Goal: Task Accomplishment & Management: Use online tool/utility

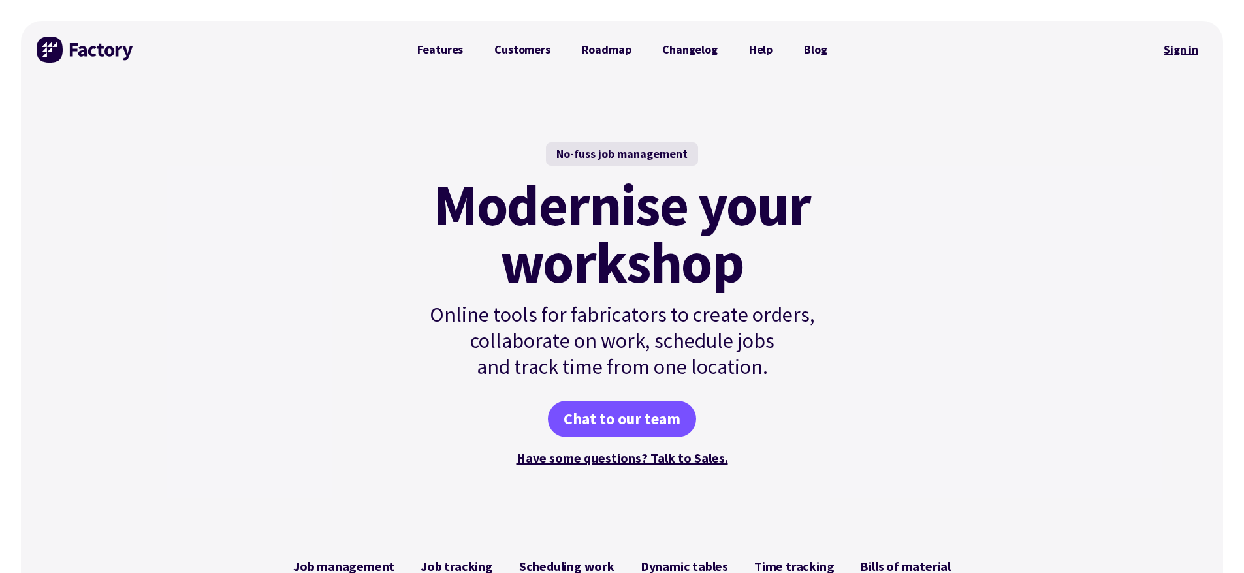
click at [1171, 51] on link "Sign in" at bounding box center [1181, 50] width 53 height 30
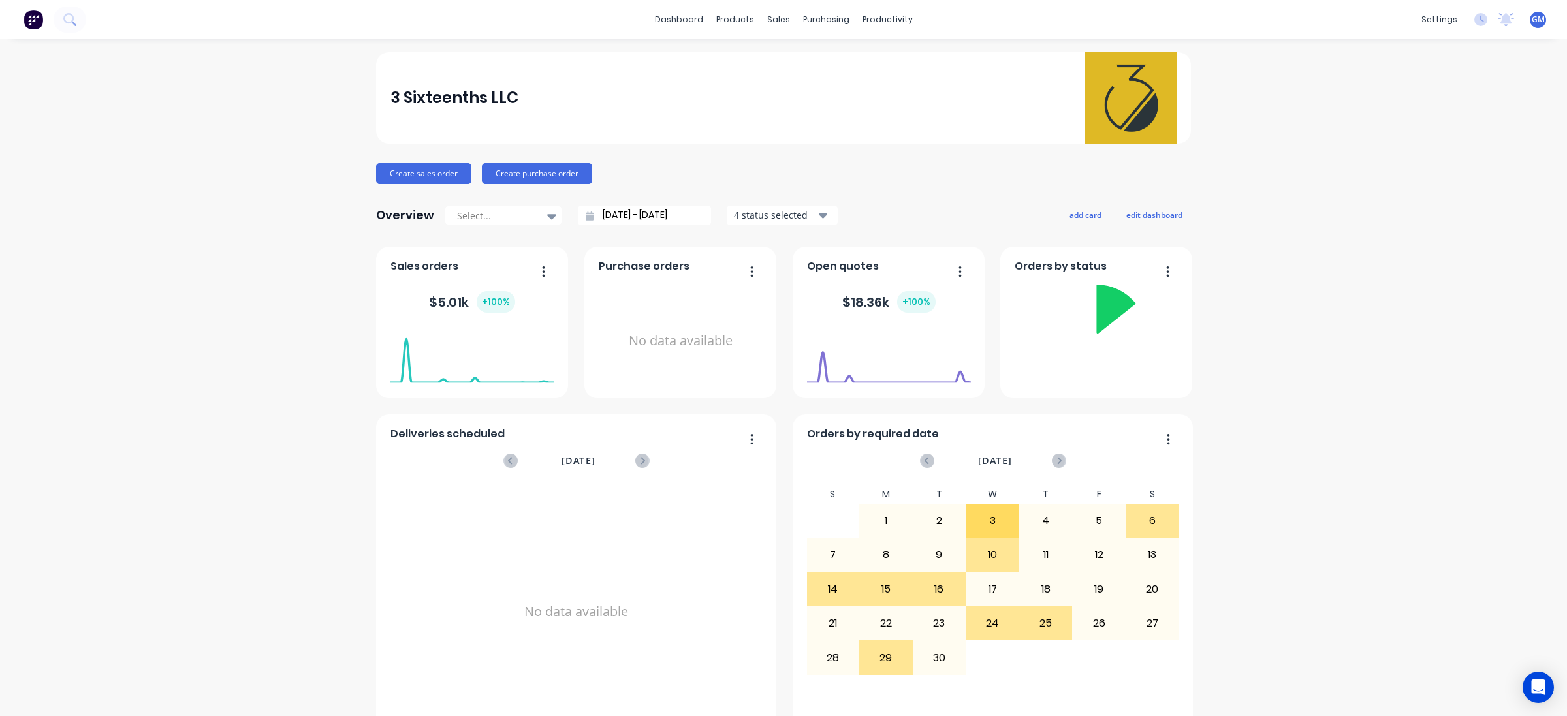
click at [787, 59] on div "3 Sixteenths LLC" at bounding box center [784, 97] width 787 height 91
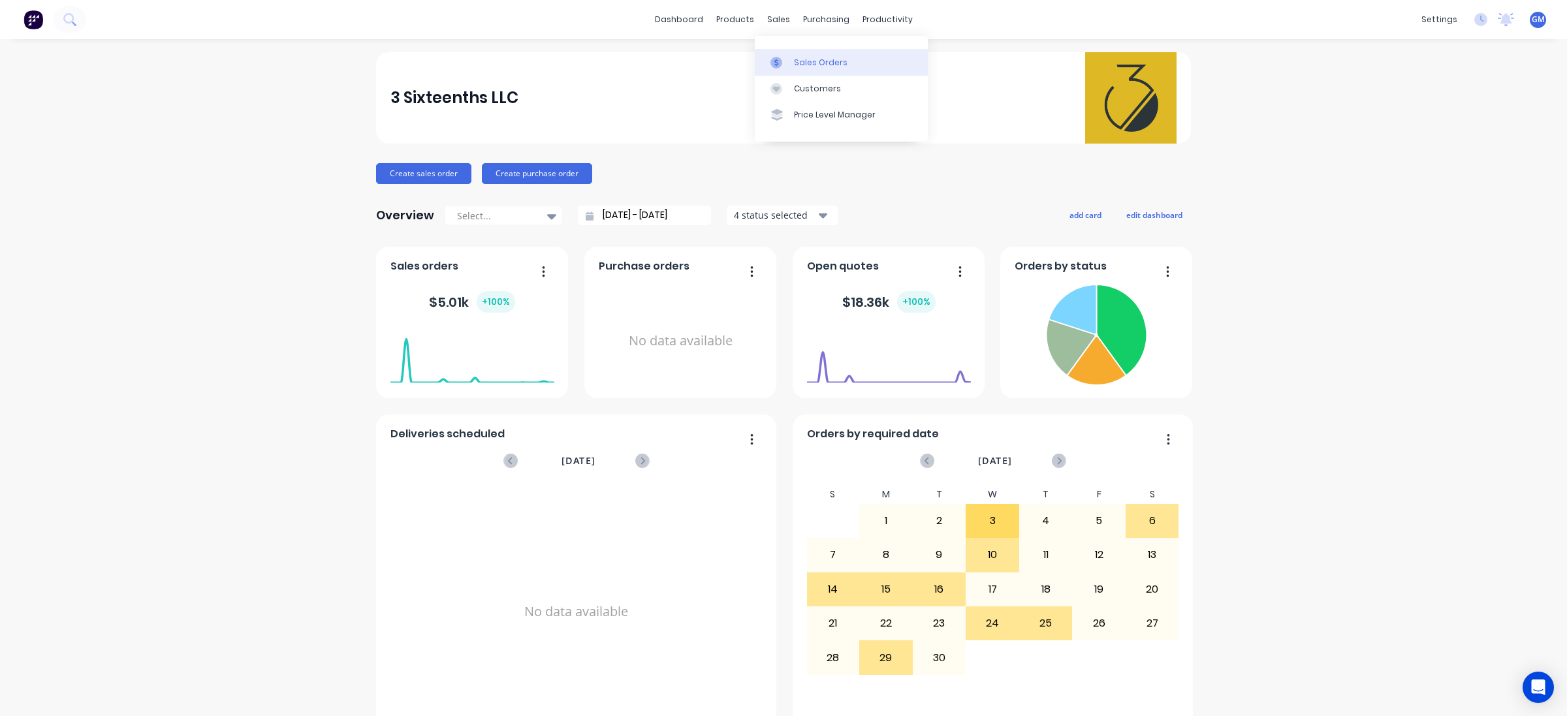
click at [792, 62] on link "Sales Orders" at bounding box center [841, 62] width 173 height 26
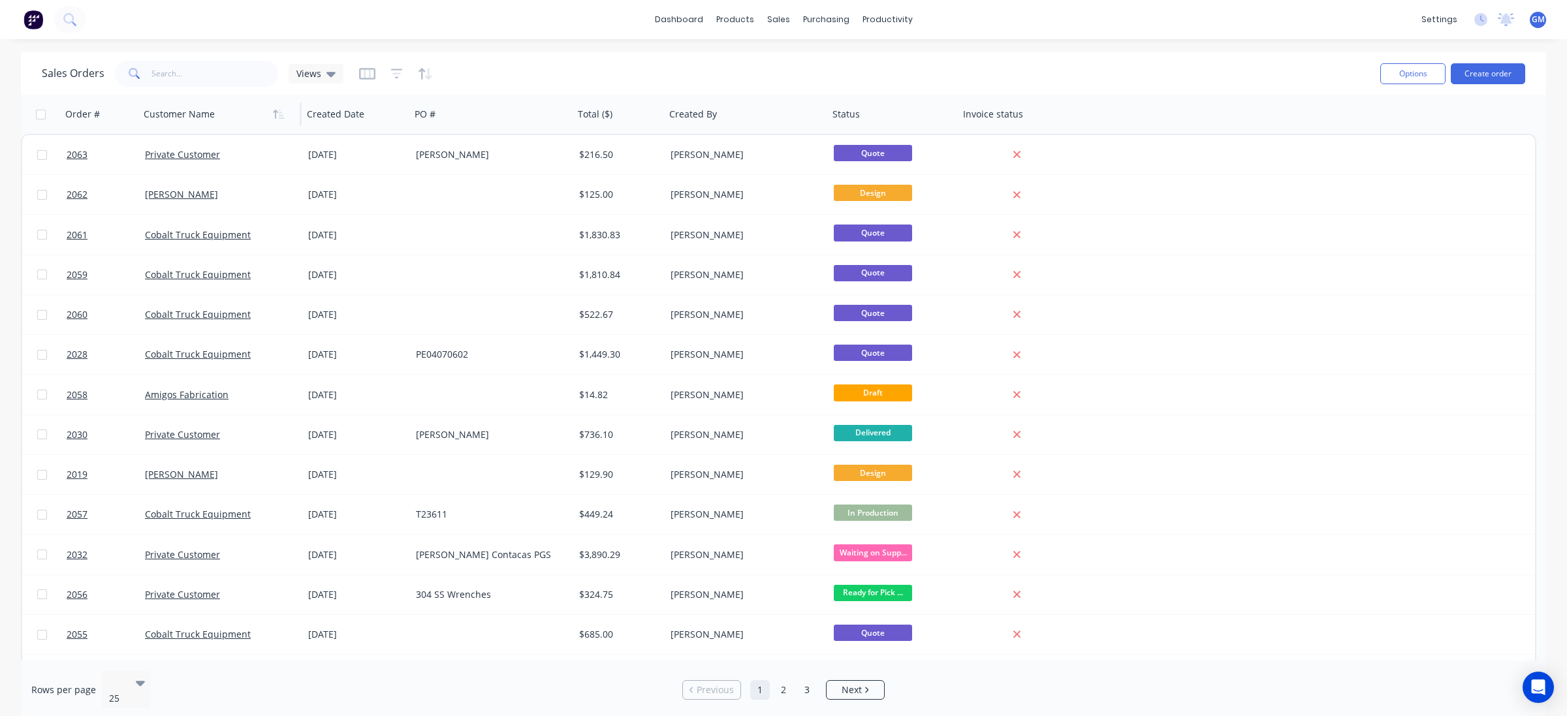
click at [183, 126] on div at bounding box center [216, 114] width 145 height 26
click at [891, 64] on div "Workflow" at bounding box center [910, 63] width 39 height 12
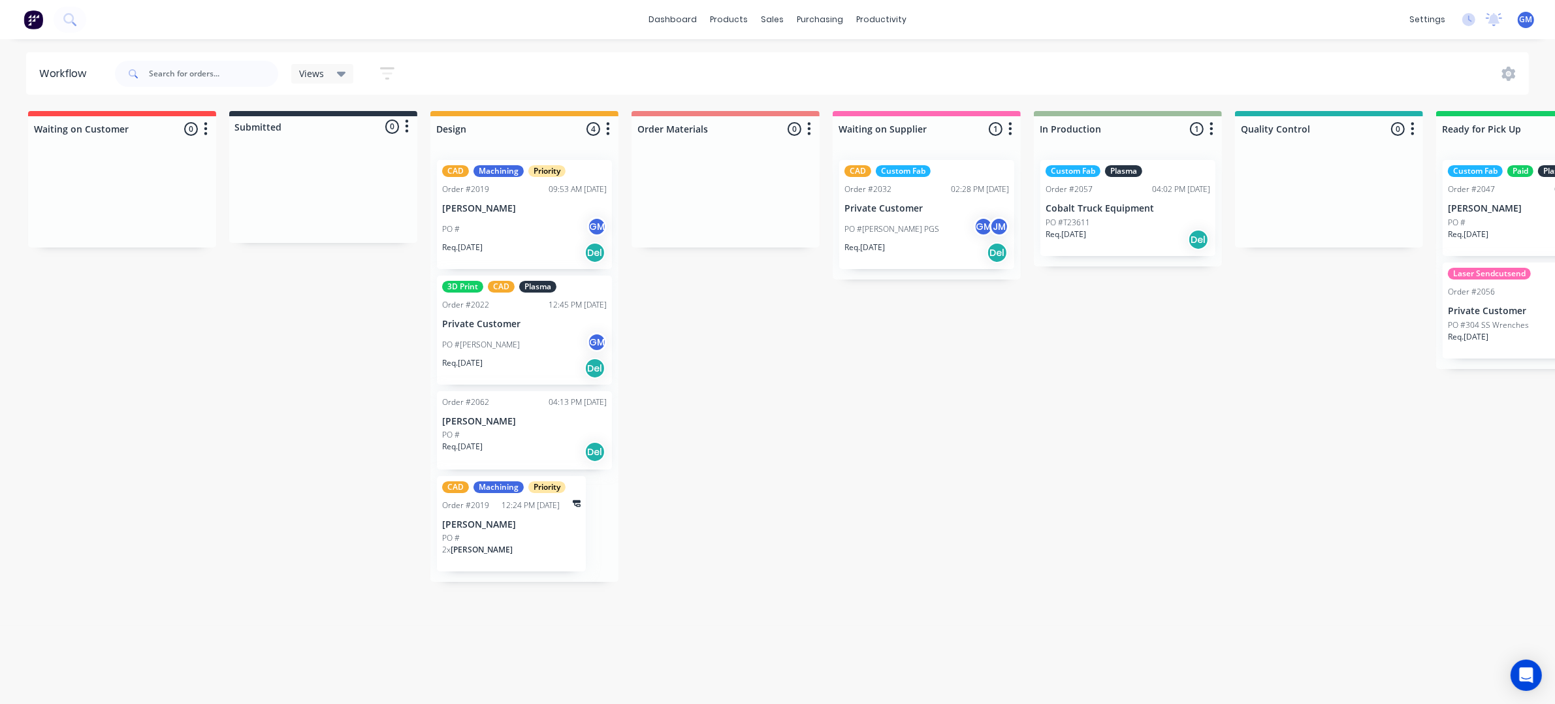
click at [530, 236] on div "PO # GM" at bounding box center [524, 229] width 165 height 25
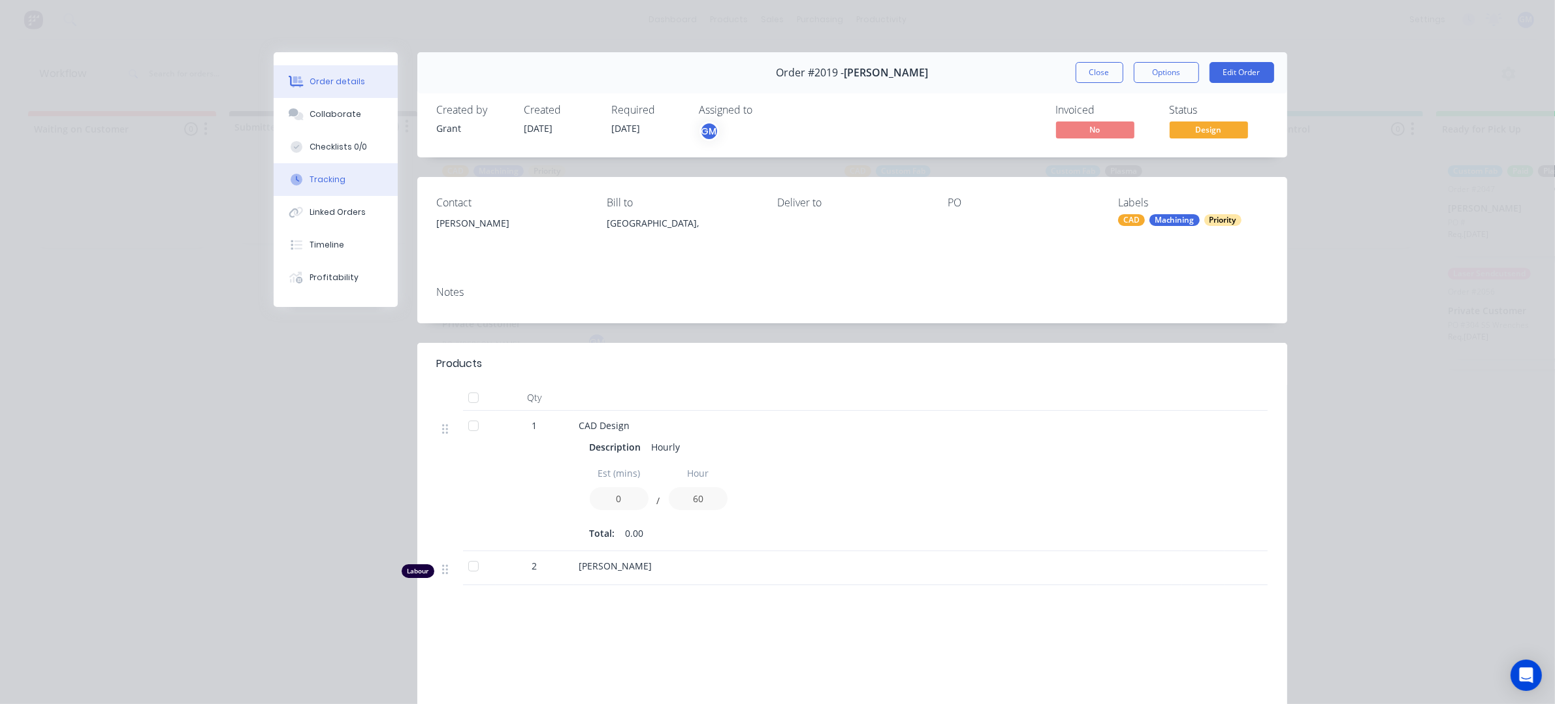
click at [351, 171] on button "Tracking" at bounding box center [336, 179] width 124 height 33
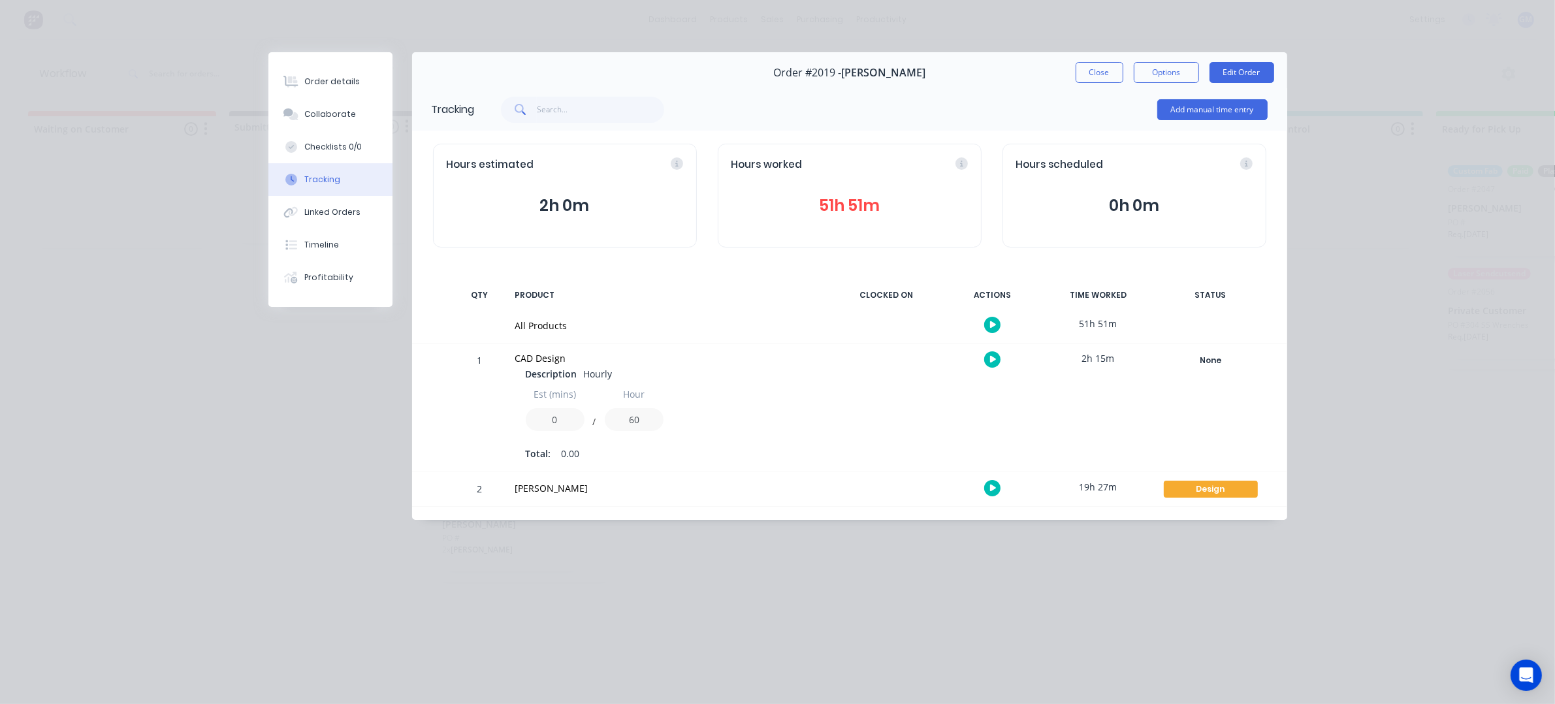
scroll to position [5, 0]
click at [1233, 104] on button "Add manual time entry" at bounding box center [1212, 109] width 110 height 21
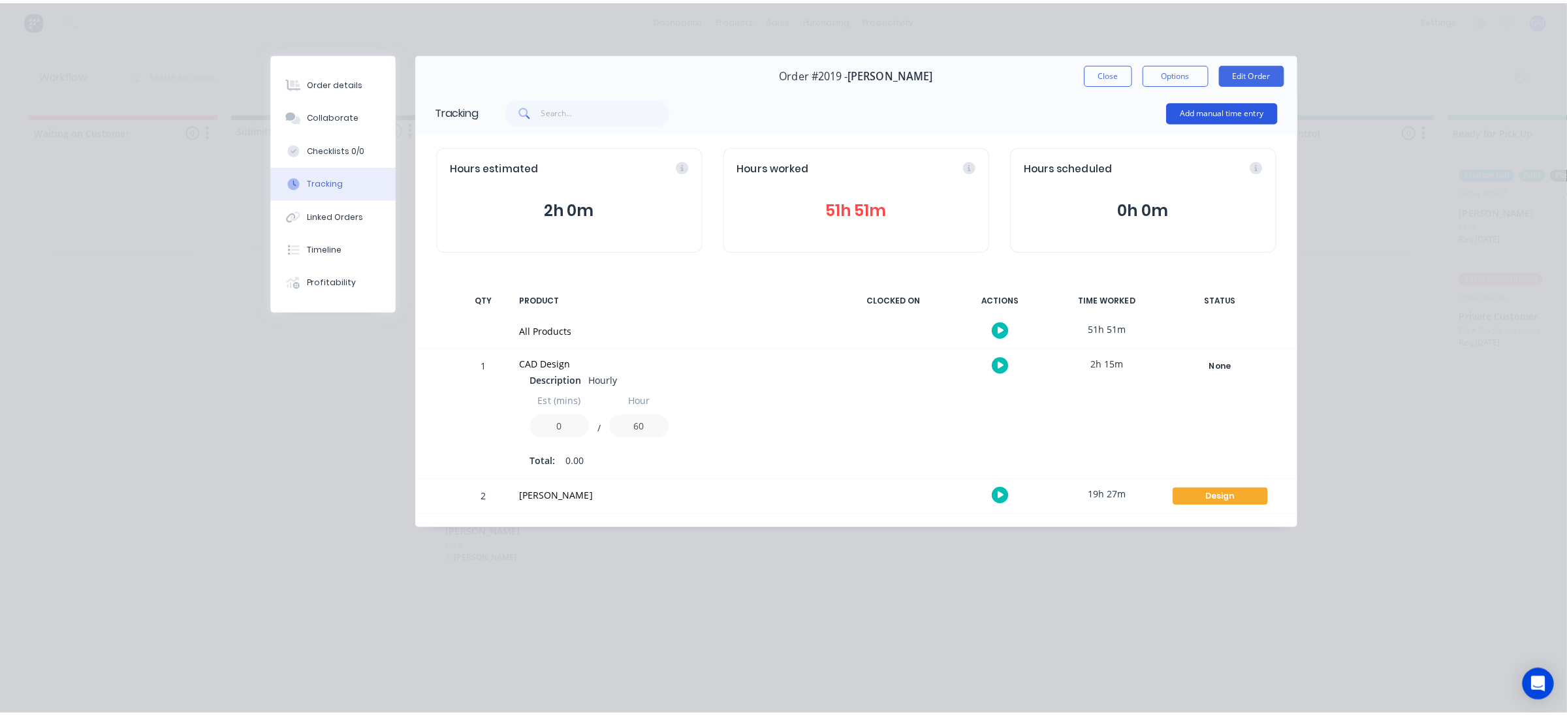
scroll to position [0, 0]
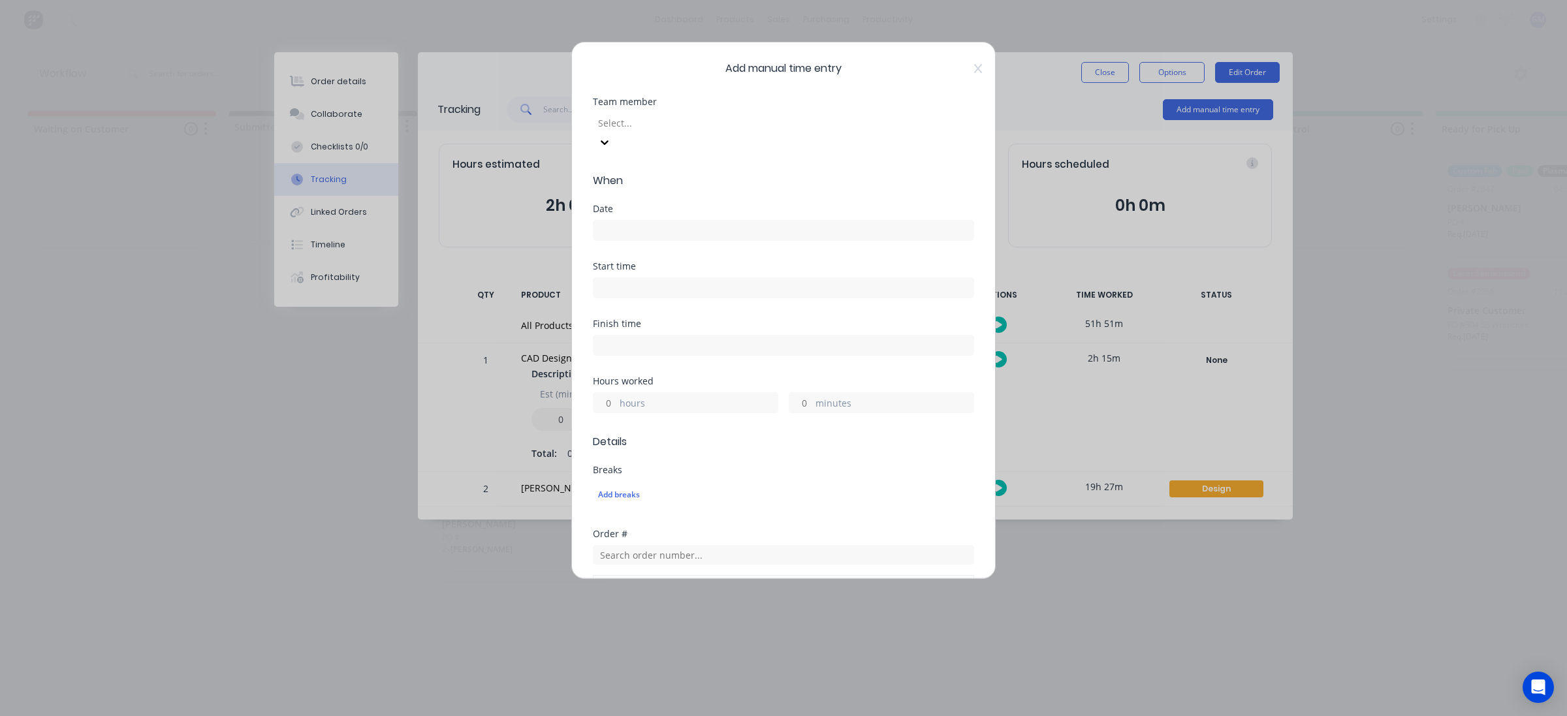
click at [707, 110] on div "Select..." at bounding box center [783, 131] width 381 height 42
click at [716, 120] on div at bounding box center [691, 123] width 188 height 16
click at [710, 652] on div "Grant Marshall" at bounding box center [777, 659] width 1555 height 14
click at [726, 221] on input at bounding box center [784, 231] width 380 height 20
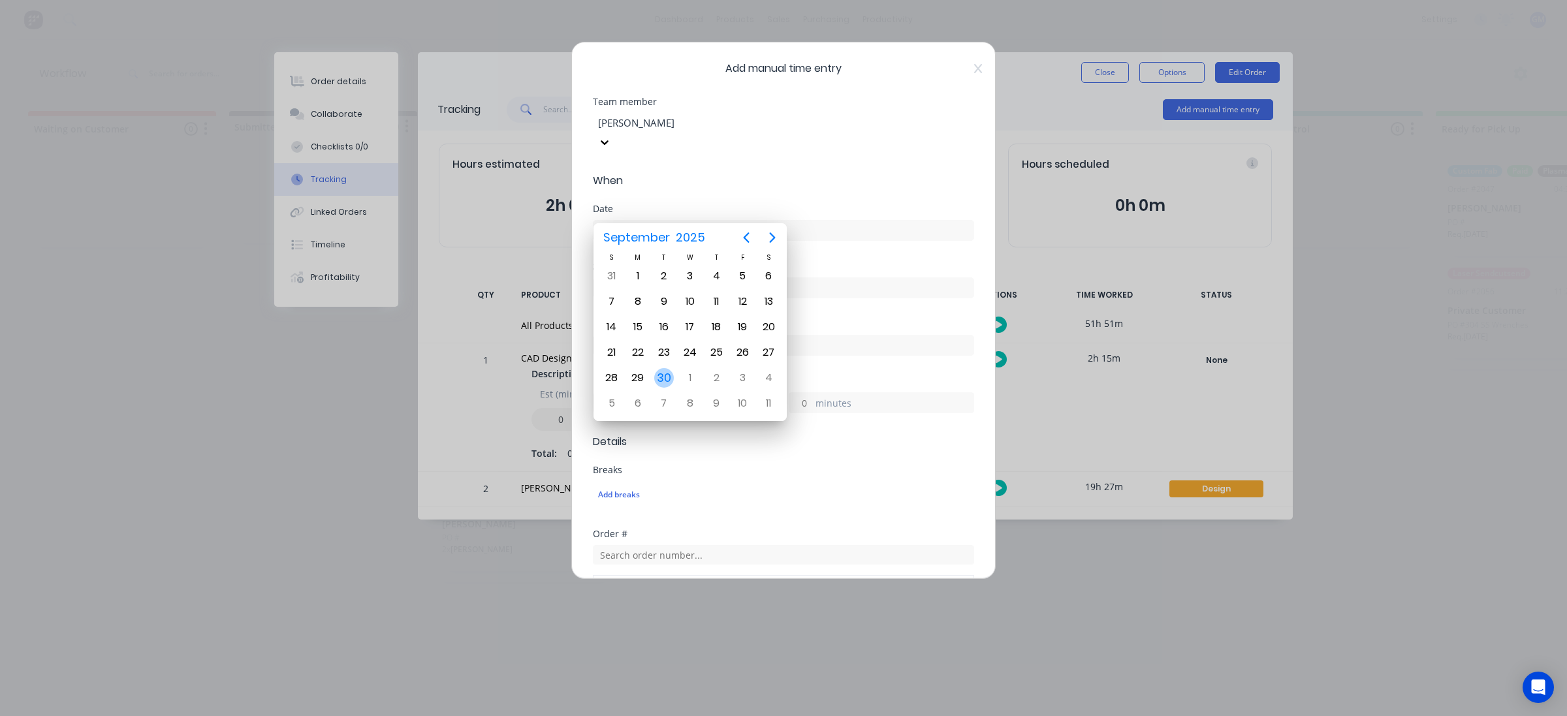
click at [660, 376] on div "30" at bounding box center [664, 378] width 20 height 20
type input "30/09/2025"
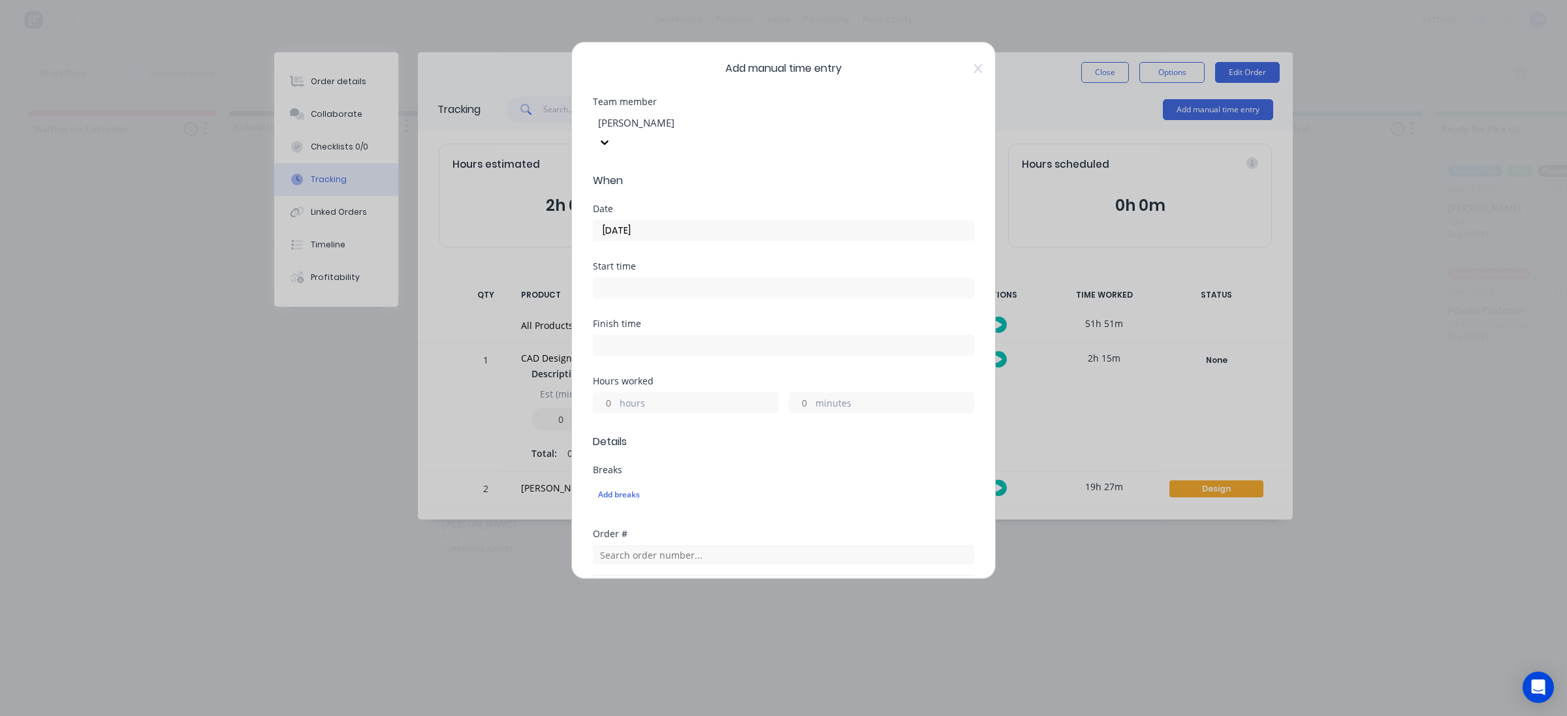
click at [663, 278] on input at bounding box center [784, 288] width 380 height 20
type input "12:24 PM"
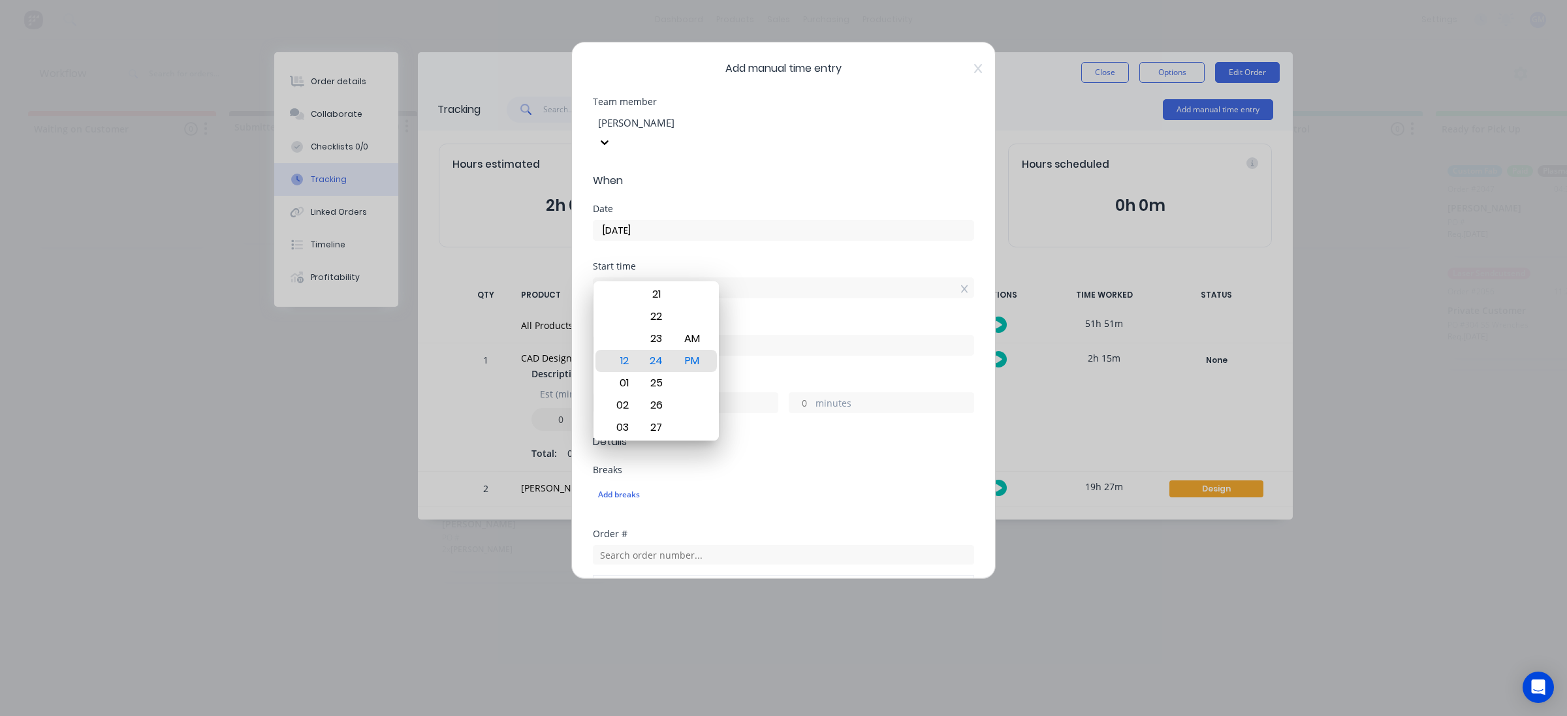
click at [824, 478] on div "Add breaks" at bounding box center [783, 493] width 381 height 31
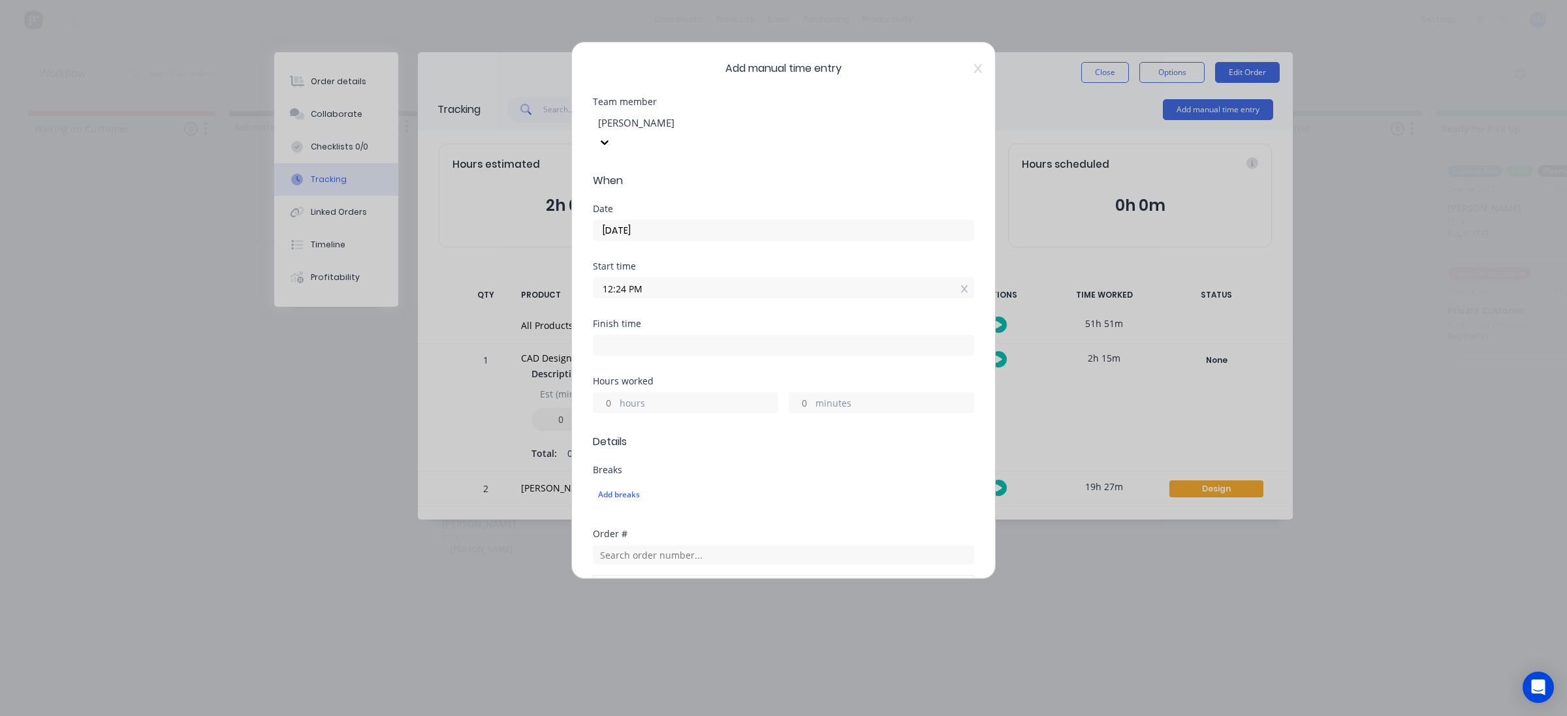
click at [935, 278] on input "12:24 PM" at bounding box center [784, 288] width 380 height 20
click at [957, 278] on input "12:24 PM" at bounding box center [784, 288] width 380 height 20
click at [952, 278] on input "12:24 PM" at bounding box center [784, 288] width 380 height 20
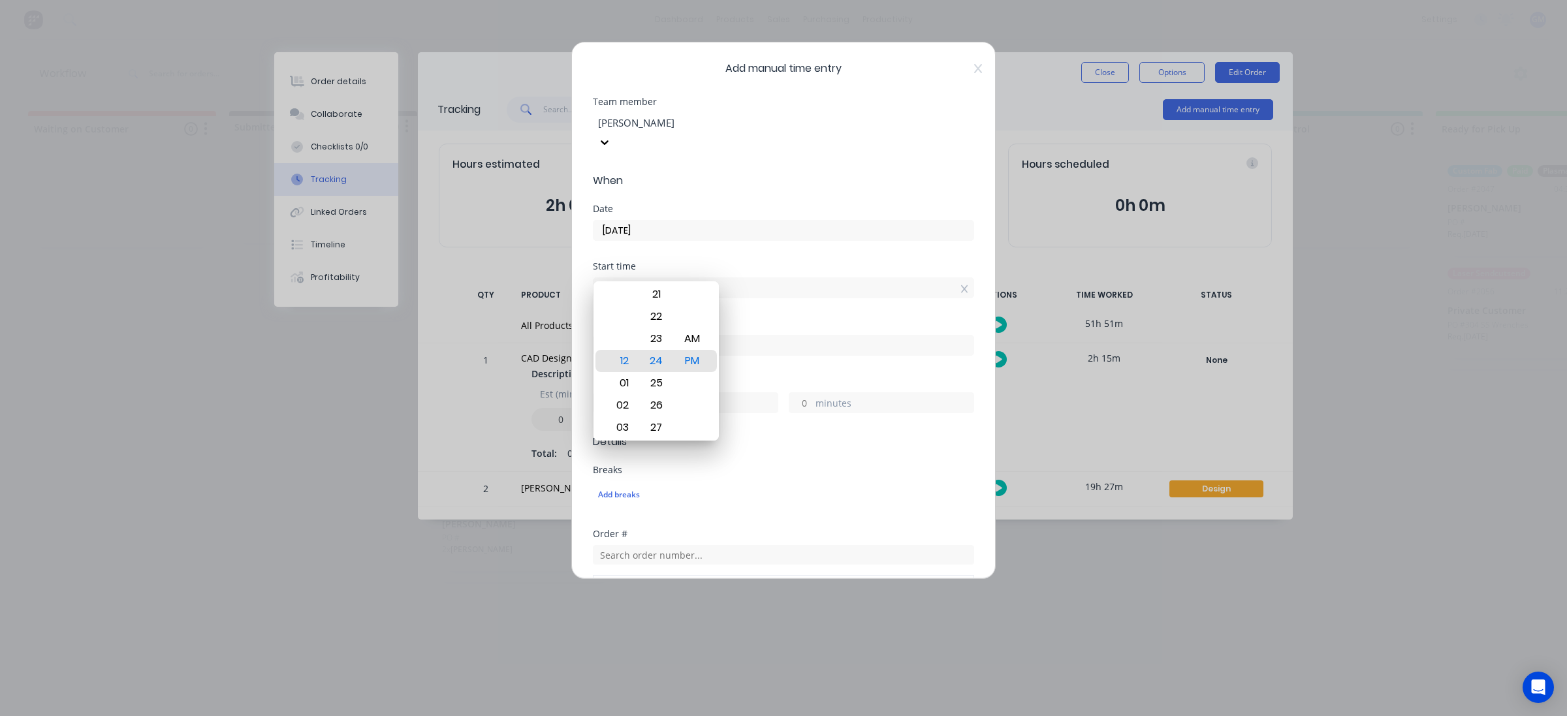
click at [961, 282] on div at bounding box center [964, 289] width 7 height 14
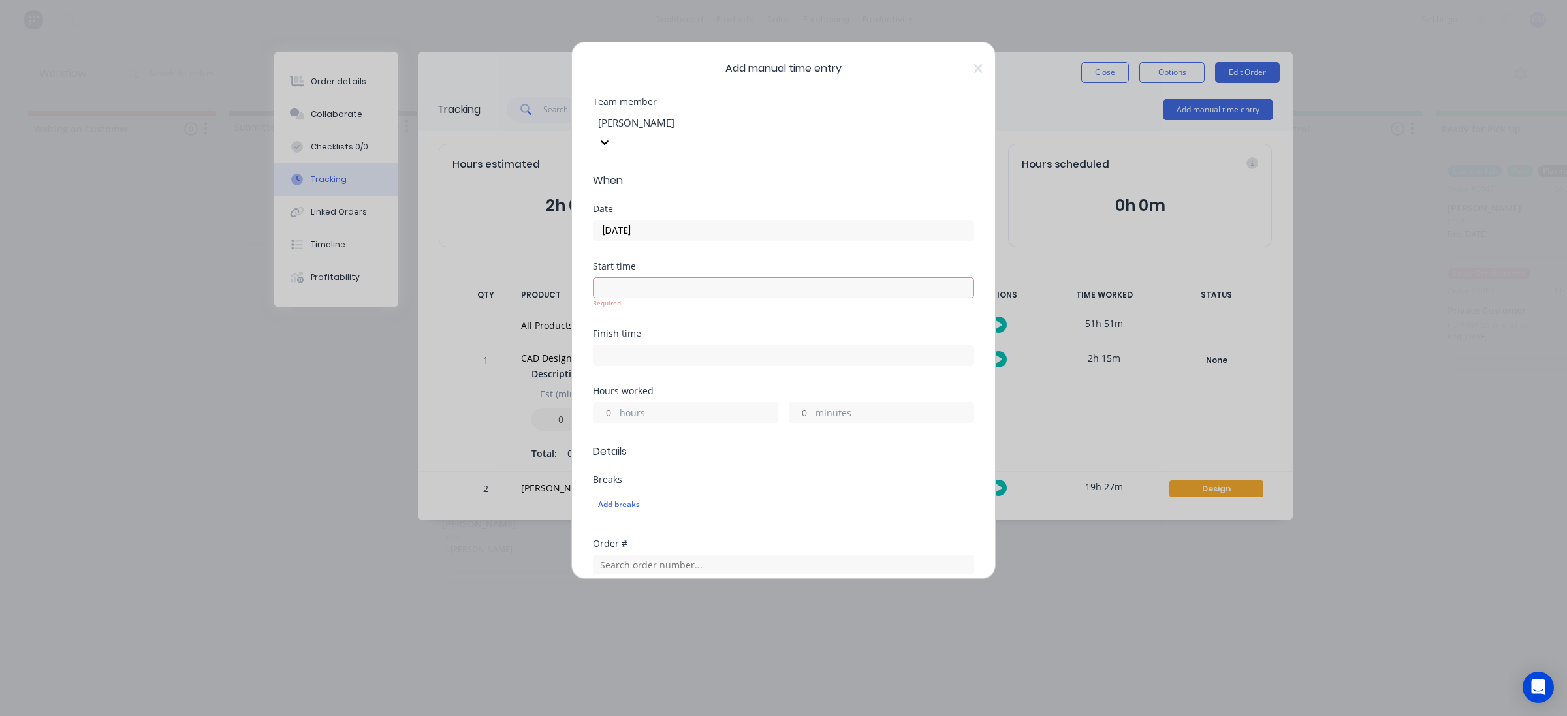
click at [752, 402] on div "hours" at bounding box center [685, 412] width 185 height 21
click at [705, 406] on label "hours" at bounding box center [699, 414] width 158 height 16
click at [617, 403] on input "hours" at bounding box center [605, 413] width 23 height 20
type input "10"
drag, startPoint x: 807, startPoint y: 468, endPoint x: 811, endPoint y: 480, distance: 12.8
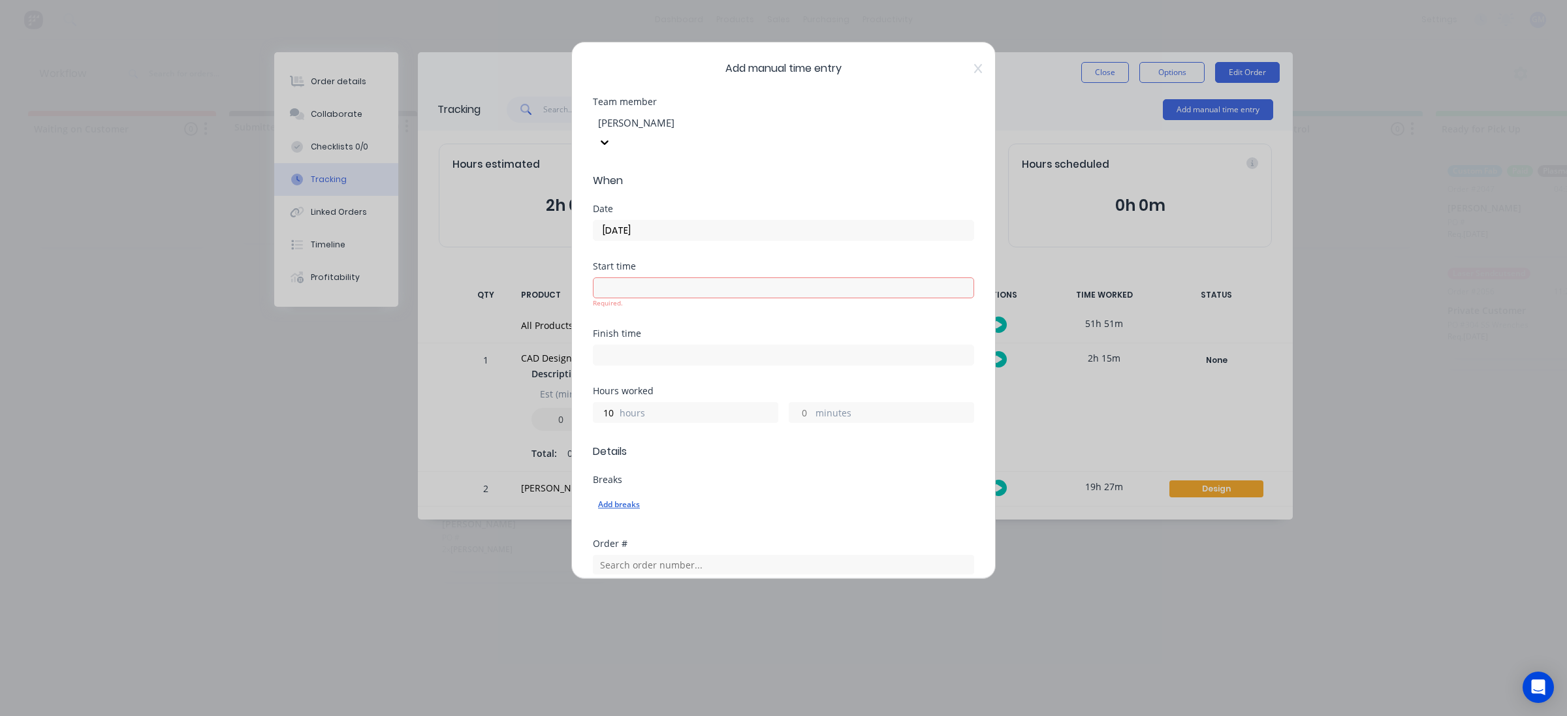
click at [810, 475] on div "Breaks Add breaks" at bounding box center [783, 496] width 381 height 43
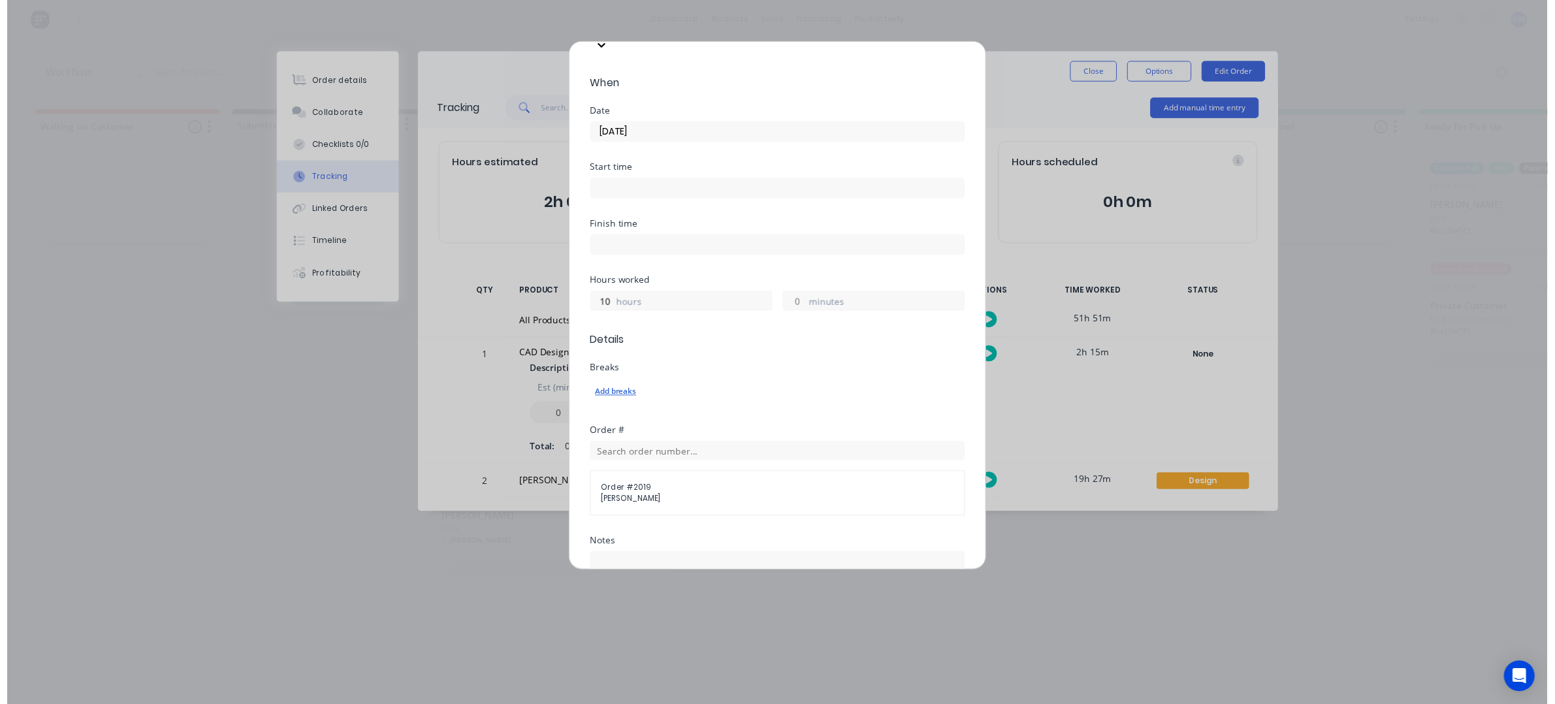
scroll to position [291, 0]
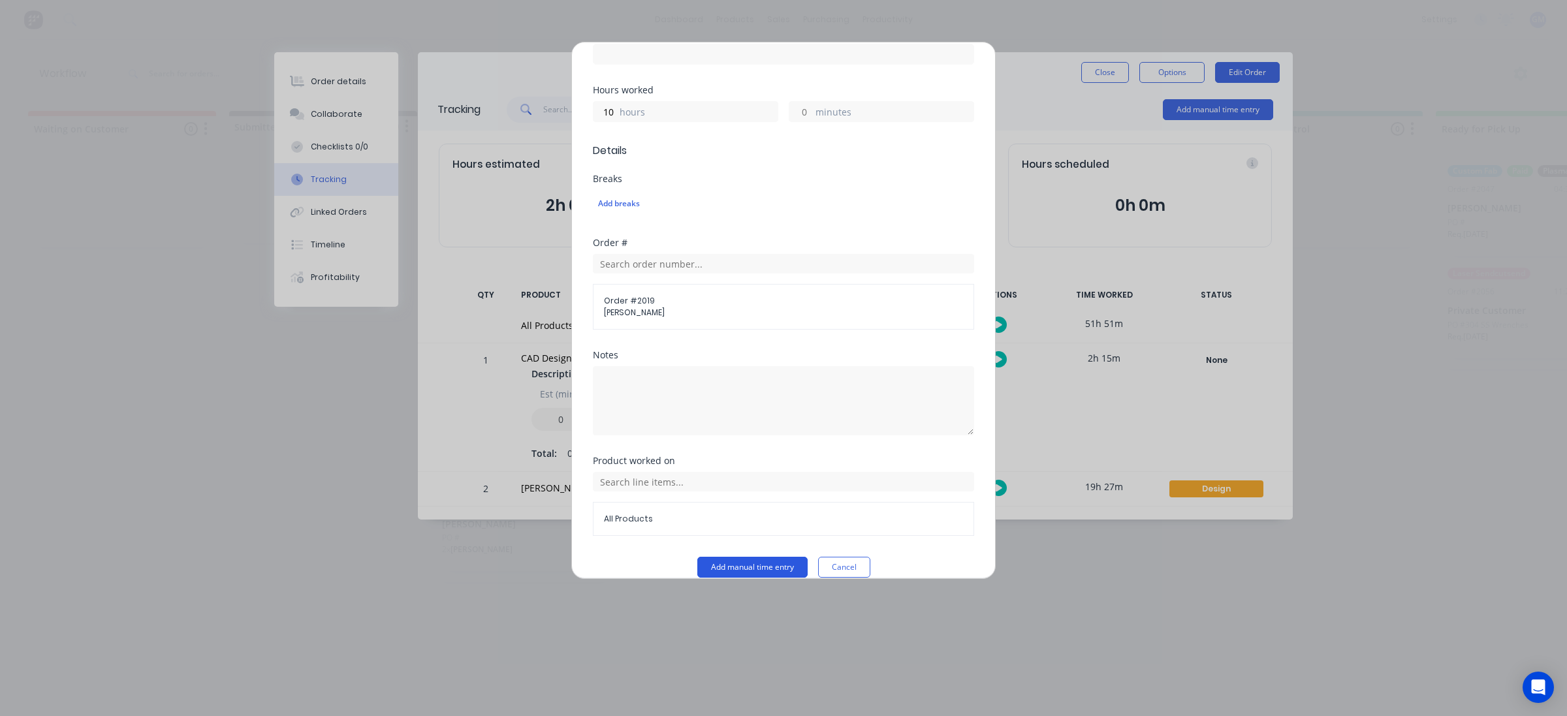
click at [760, 557] on button "Add manual time entry" at bounding box center [753, 567] width 110 height 21
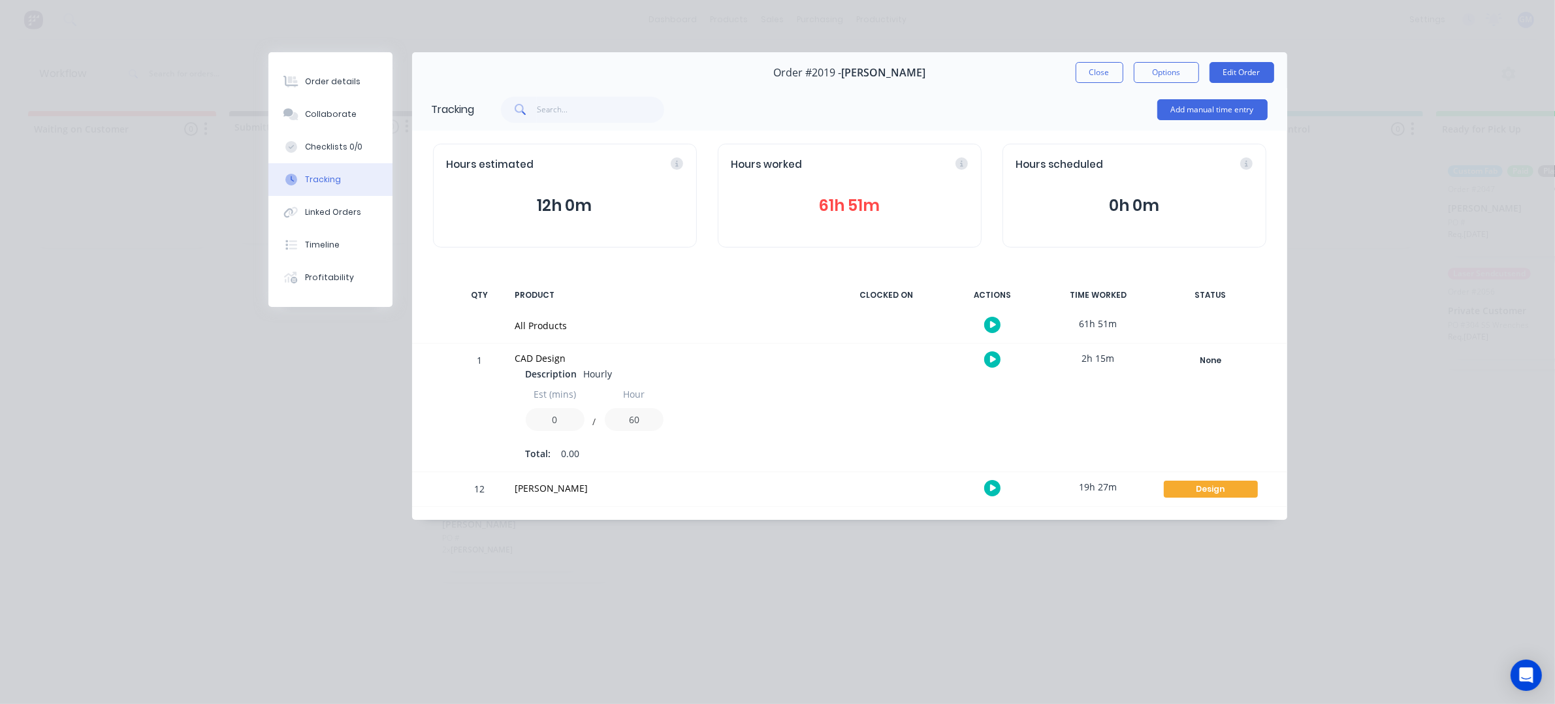
click at [1059, 552] on div "Order details Collaborate Checklists 0/0 Tracking Linked Orders Timeline Profit…" at bounding box center [777, 352] width 1555 height 704
click at [1042, 580] on div "Order details Collaborate Checklists 0/0 Tracking Linked Orders Timeline Profit…" at bounding box center [777, 352] width 1555 height 704
click at [351, 504] on div "Order #2019 - Joseph Vero Close Options Edit Order Tracking Add manual time ent…" at bounding box center [777, 286] width 1019 height 468
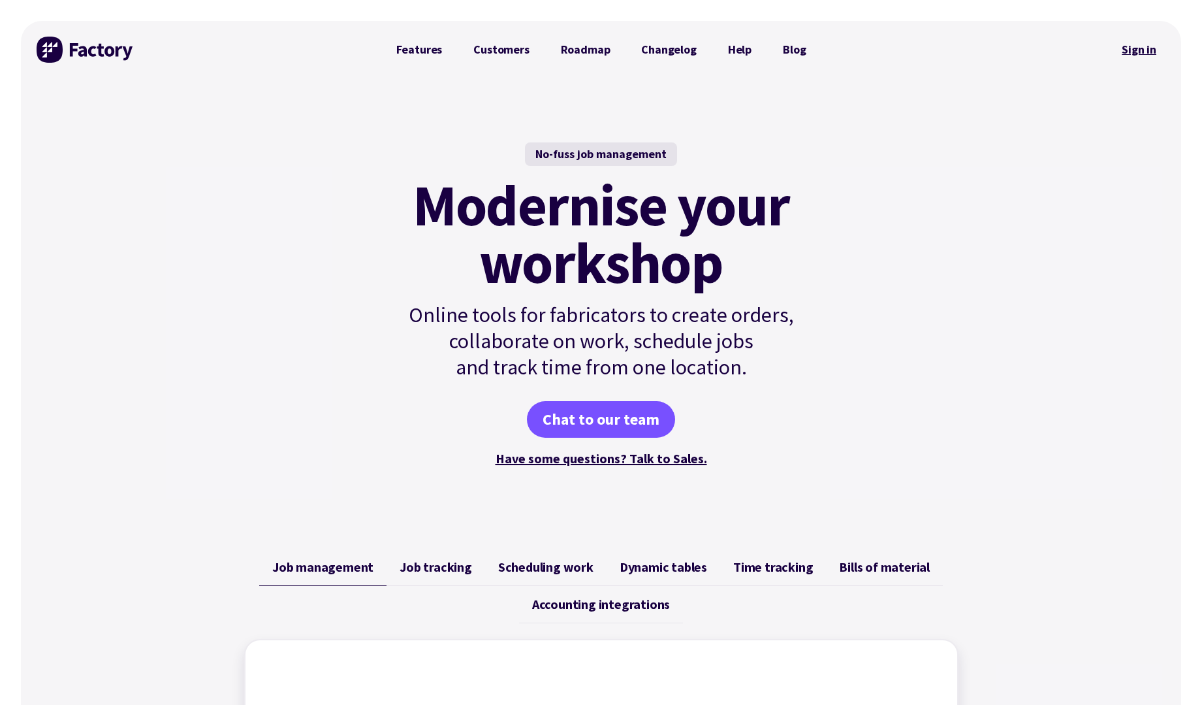
click at [1134, 44] on link "Sign in" at bounding box center [1139, 50] width 53 height 30
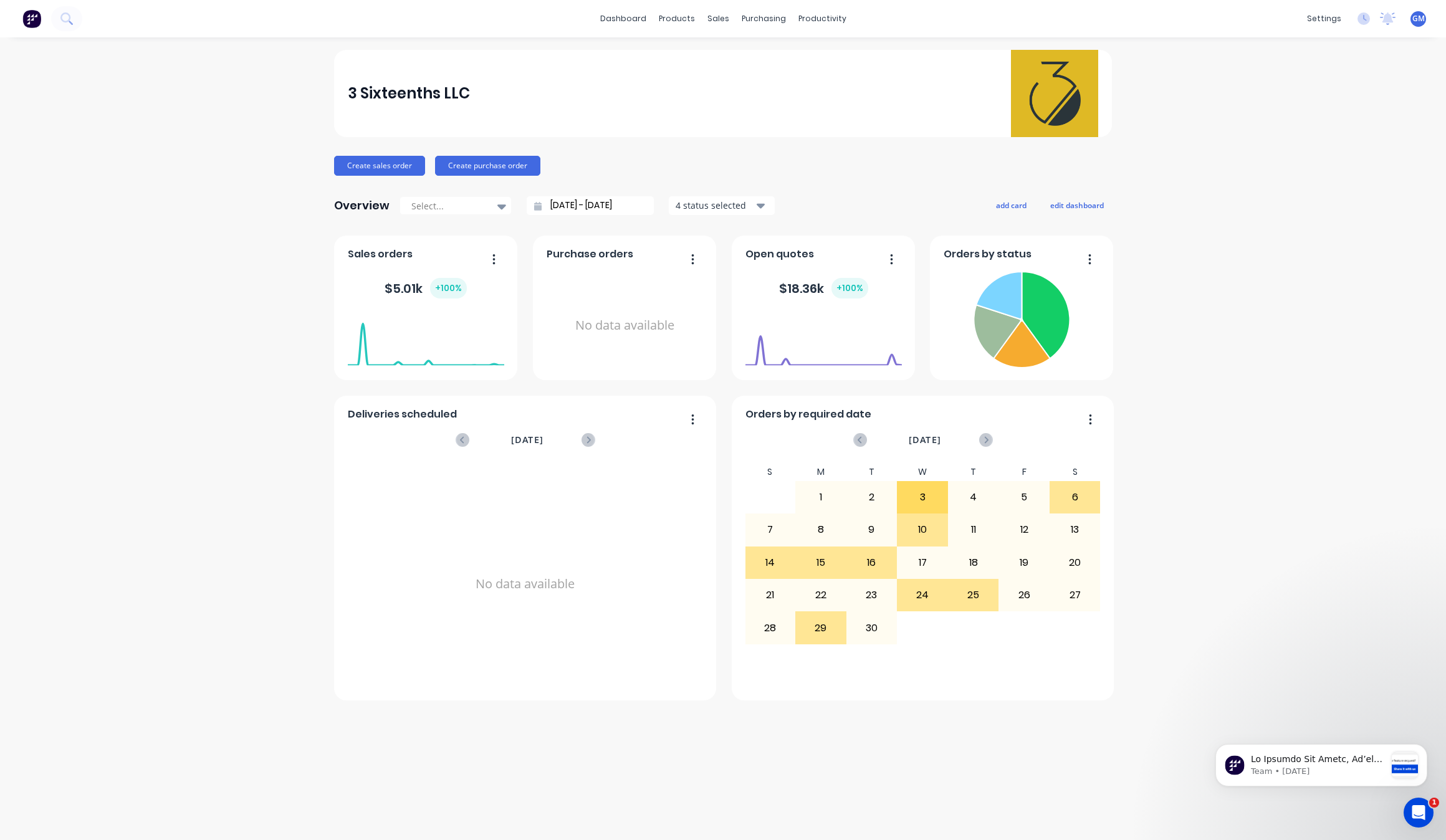
click at [1152, 220] on div "3 Sixteenths LLC Create sales order Create purchase order Overview Select... 31…" at bounding box center [723, 438] width 1446 height 778
